Goal: Check status: Check status

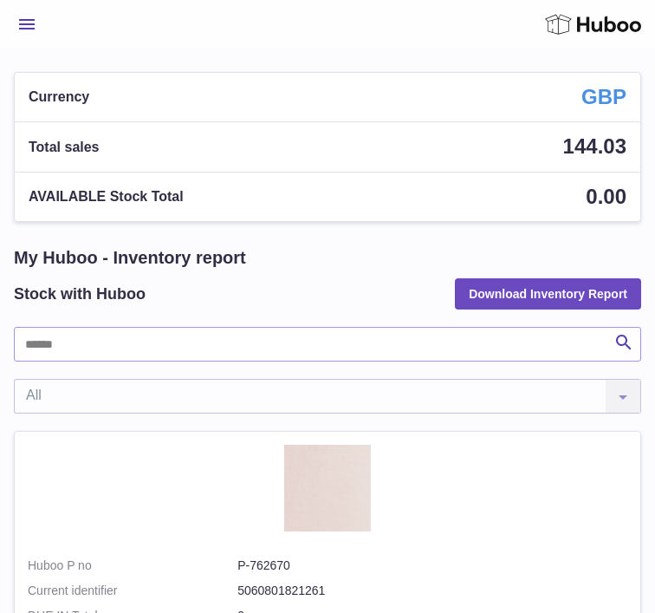
select select "***"
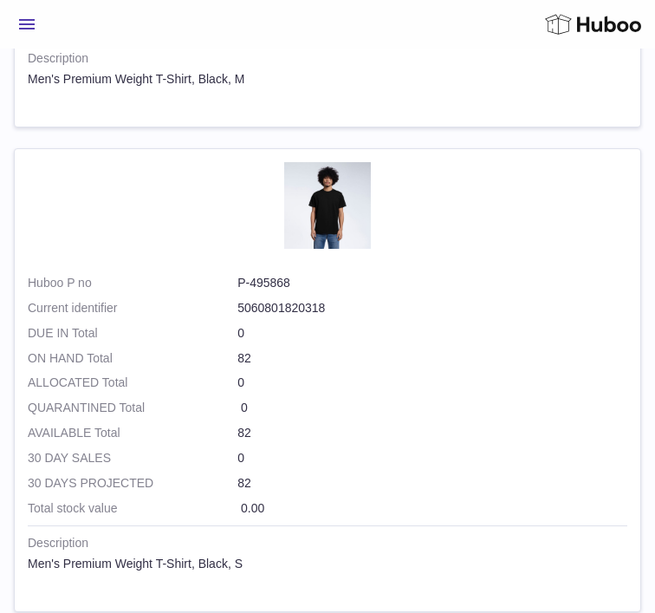
scroll to position [16766, 0]
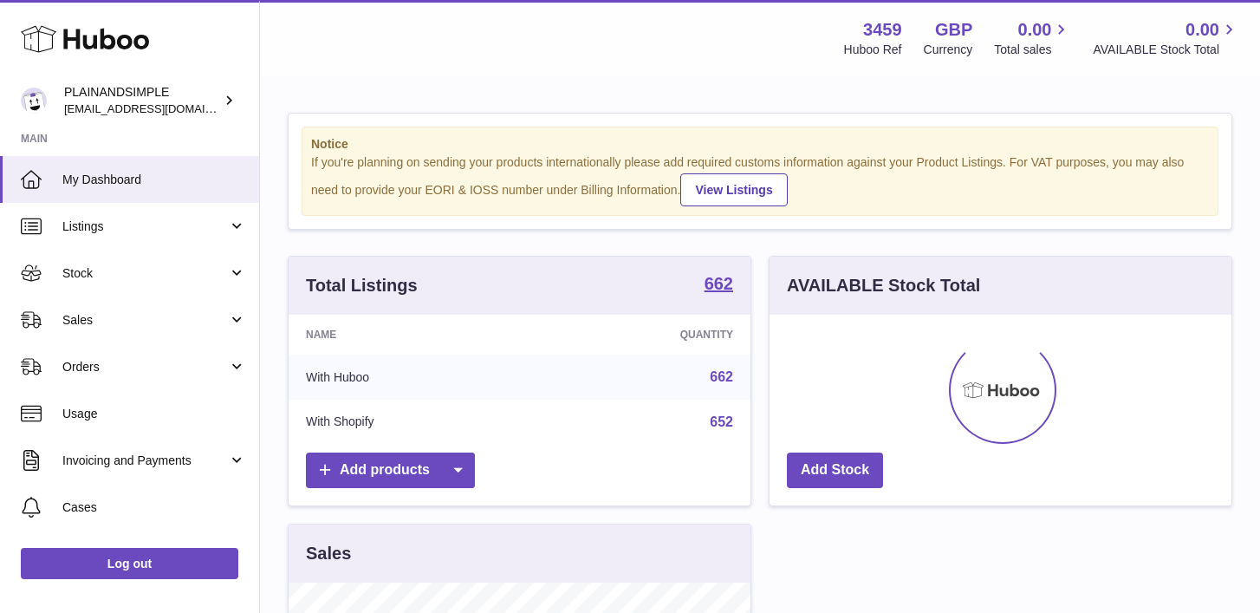
scroll to position [270, 462]
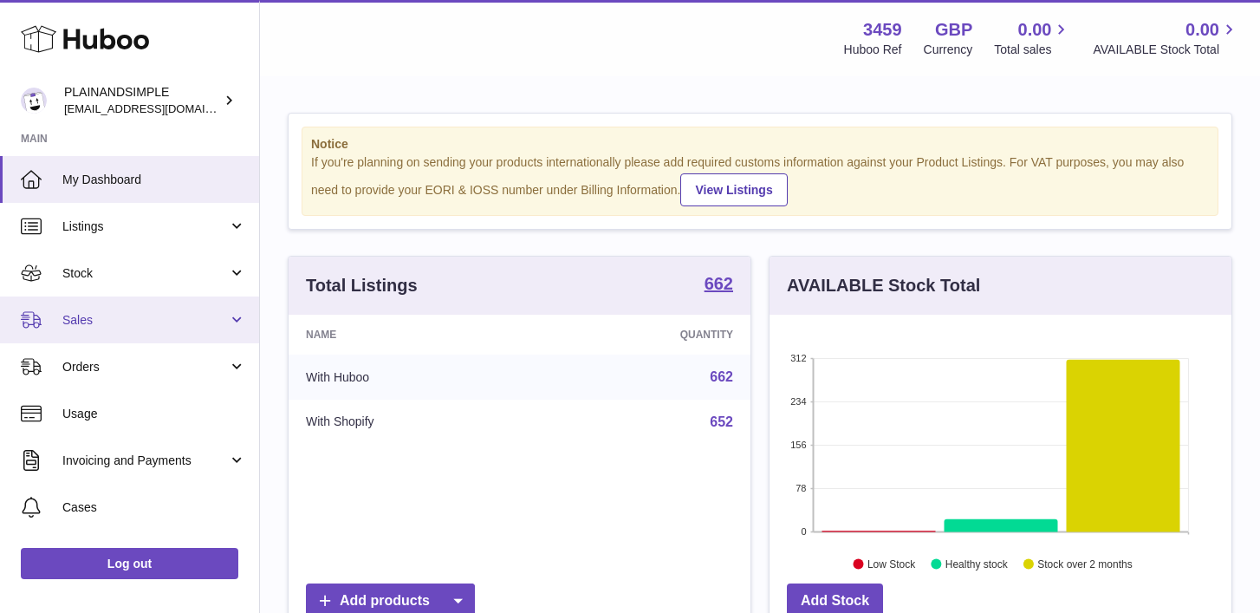
click at [238, 318] on link "Sales" at bounding box center [129, 319] width 259 height 47
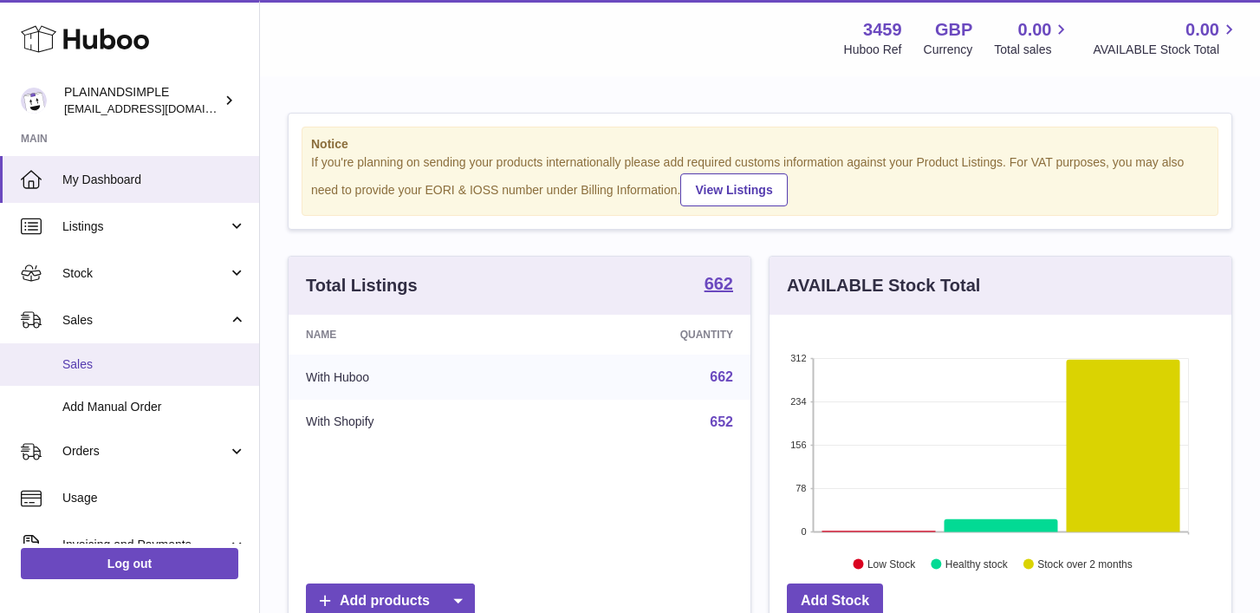
click at [157, 359] on span "Sales" at bounding box center [154, 364] width 184 height 16
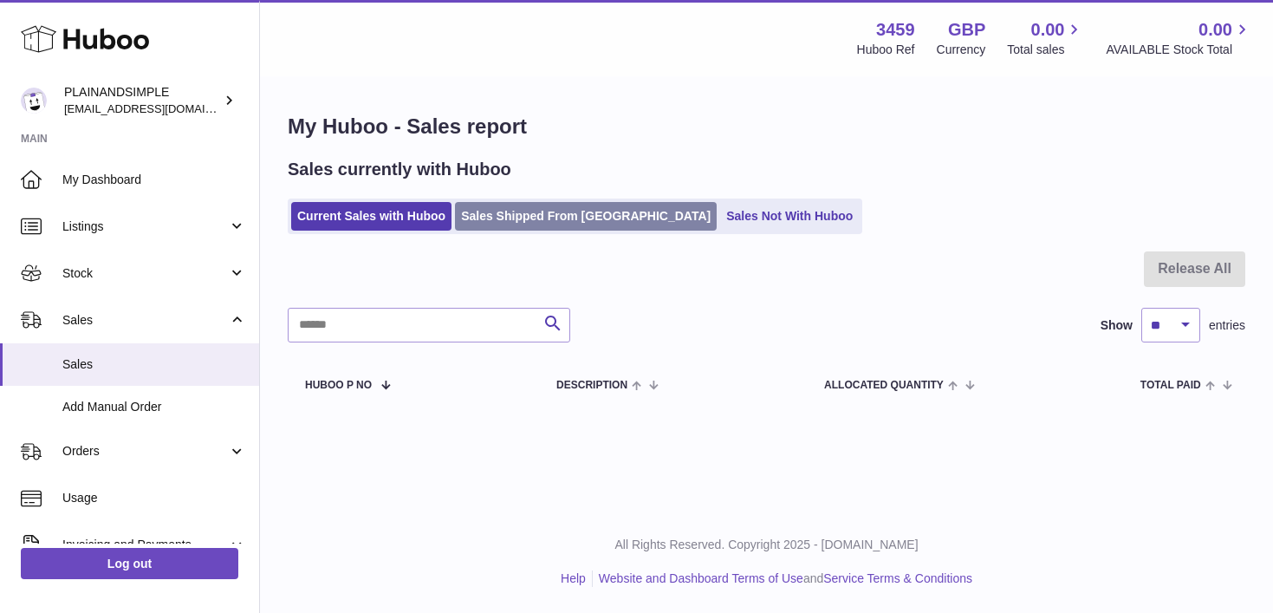
click at [544, 212] on link "Sales Shipped From Huboo" at bounding box center [586, 216] width 262 height 29
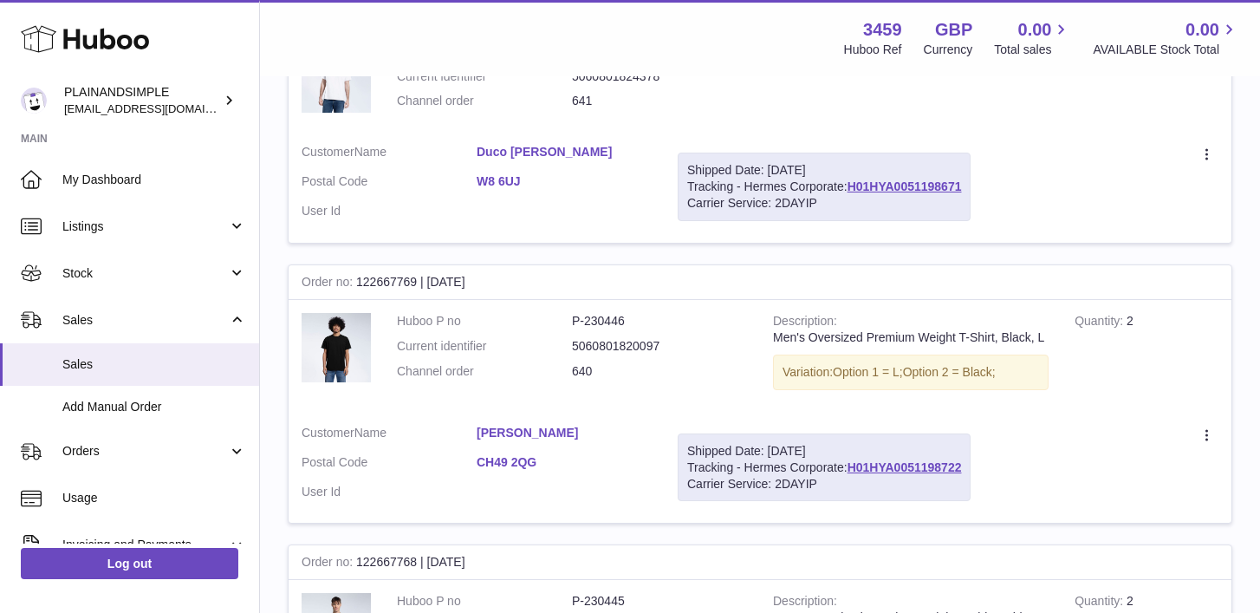
scroll to position [1143, 0]
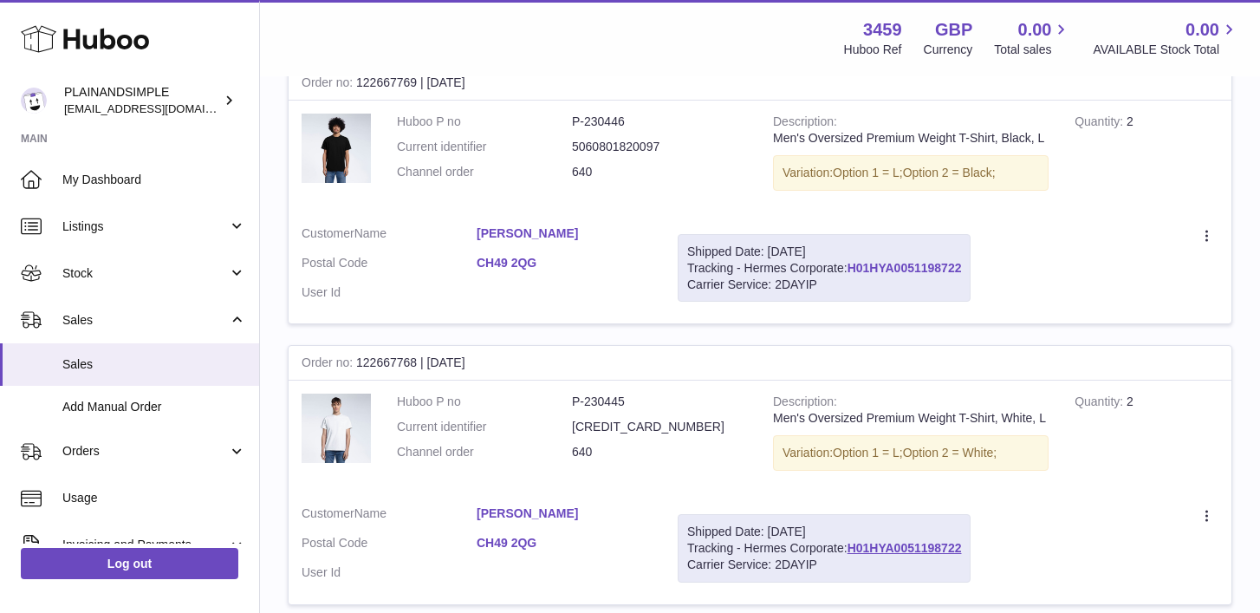
click at [935, 261] on link "H01HYA0051198722" at bounding box center [904, 268] width 114 height 14
drag, startPoint x: 969, startPoint y: 253, endPoint x: 853, endPoint y: 256, distance: 116.1
click at [853, 256] on div "Shipped Date: 11th Aug 2025 Tracking - Hermes Corporate: H01HYA0051198722 Carri…" at bounding box center [823, 268] width 293 height 68
copy link "H01HYA0051198722"
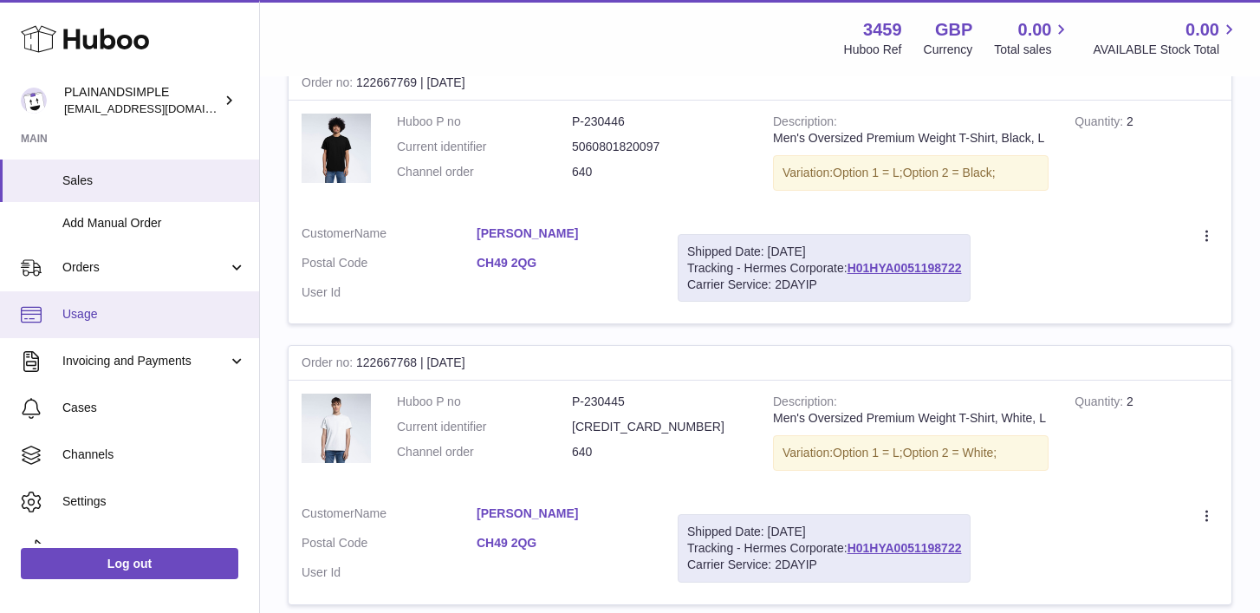
scroll to position [212, 0]
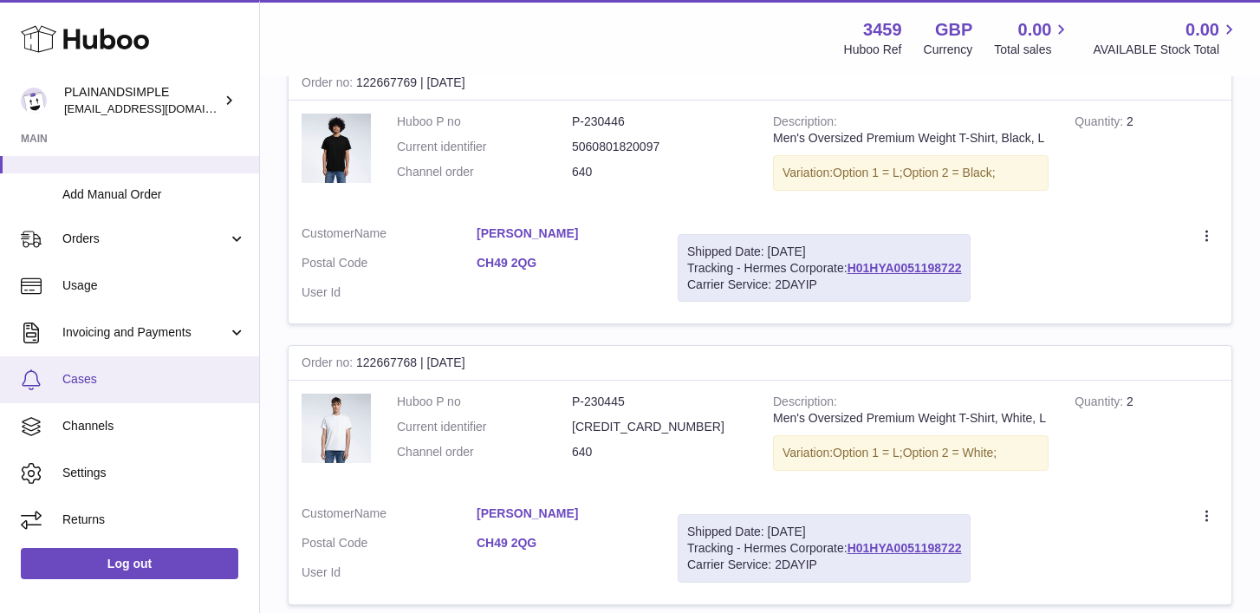
click at [98, 386] on span "Cases" at bounding box center [154, 379] width 184 height 16
